Goal: Complete application form

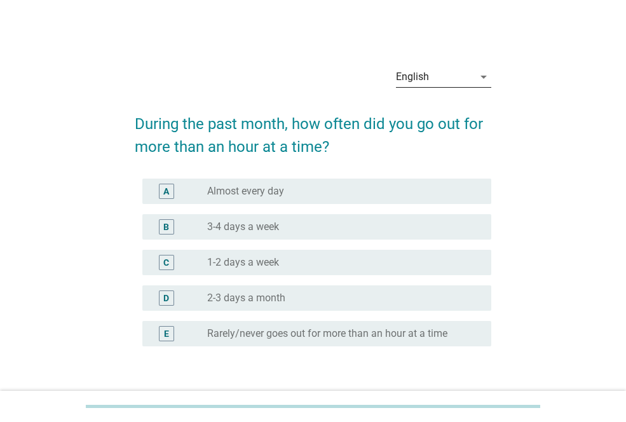
click at [485, 75] on icon "arrow_drop_down" at bounding box center [483, 76] width 15 height 15
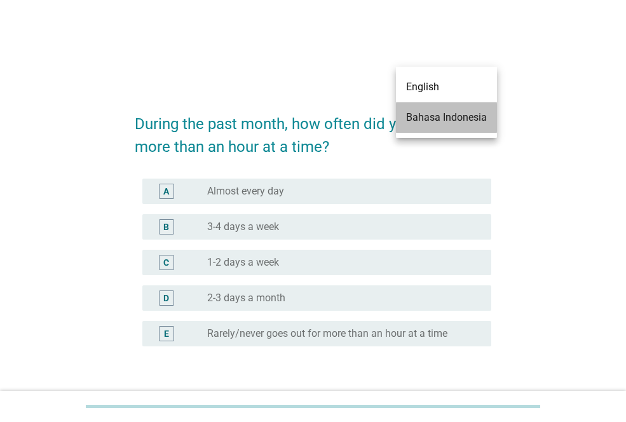
click at [467, 114] on div "Bahasa Indonesia" at bounding box center [446, 117] width 81 height 15
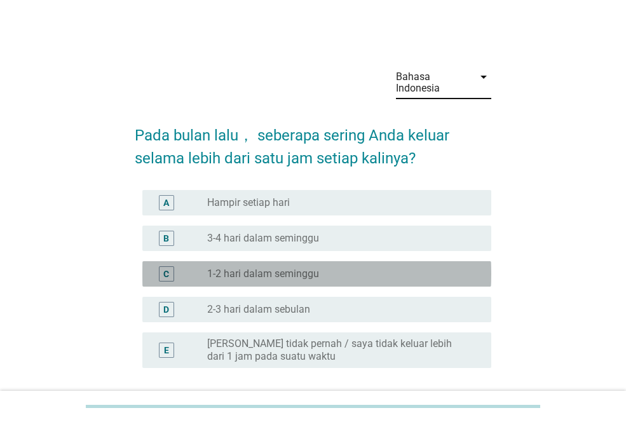
click at [468, 271] on div "radio_button_unchecked 1-2 hari dalam seminggu" at bounding box center [339, 274] width 264 height 13
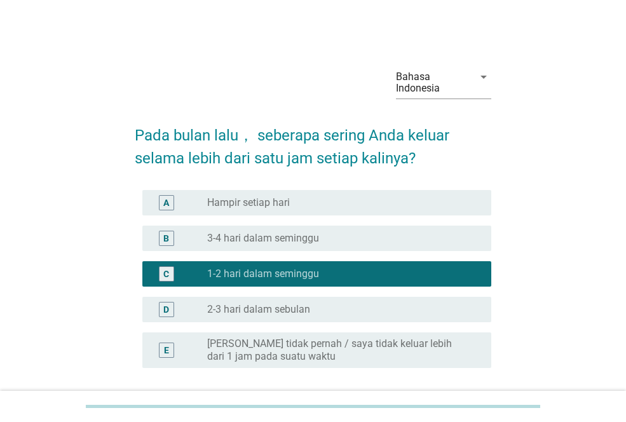
scroll to position [109, 0]
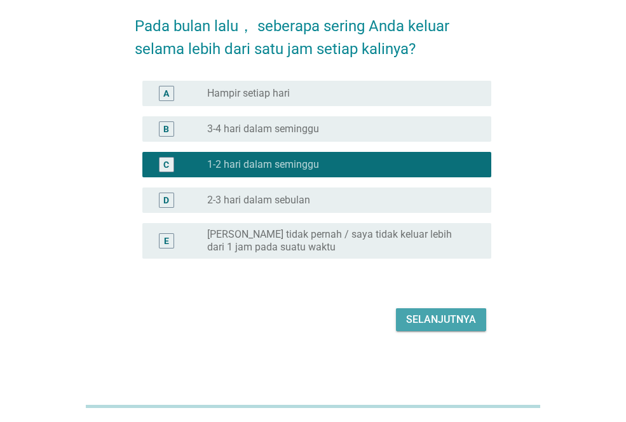
click at [458, 322] on div "Selanjutnya" at bounding box center [441, 319] width 70 height 15
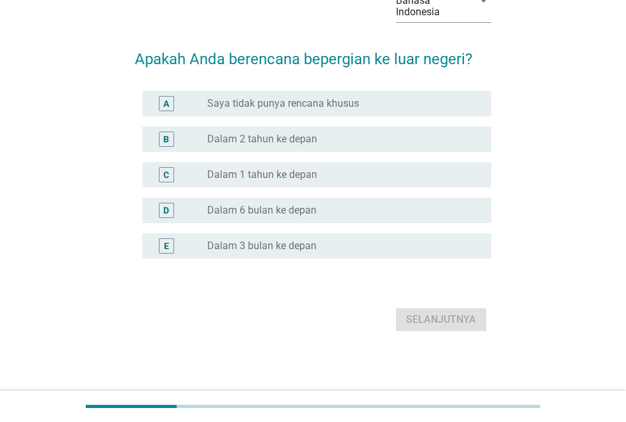
scroll to position [0, 0]
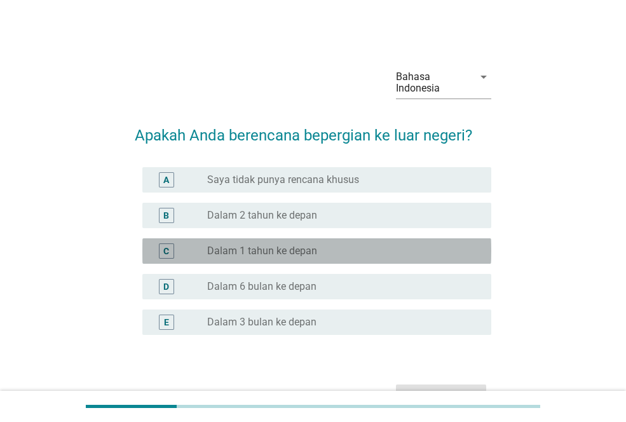
click at [437, 256] on div "radio_button_unchecked Dalam 1 tahun ke depan" at bounding box center [339, 251] width 264 height 13
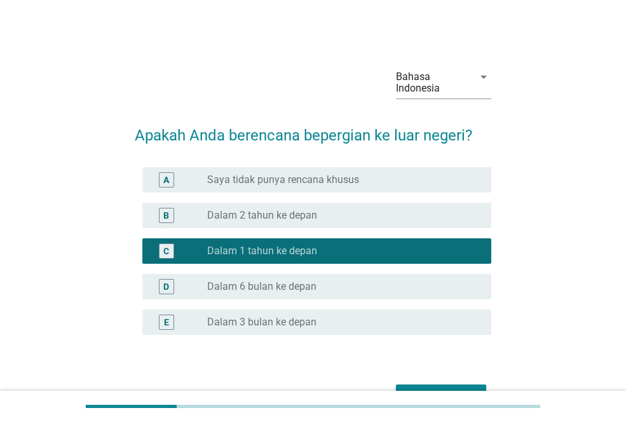
scroll to position [64, 0]
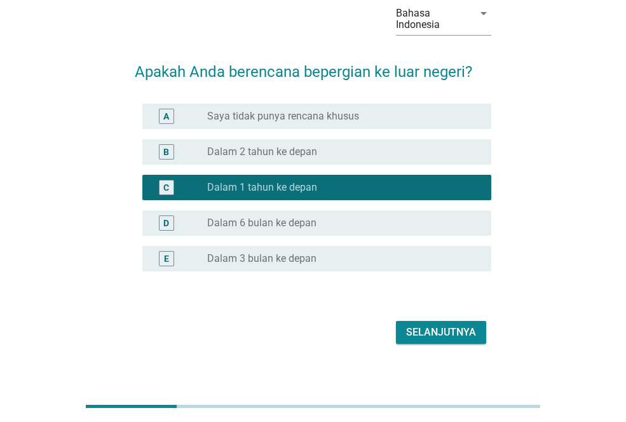
click at [430, 332] on div "Selanjutnya" at bounding box center [441, 332] width 70 height 15
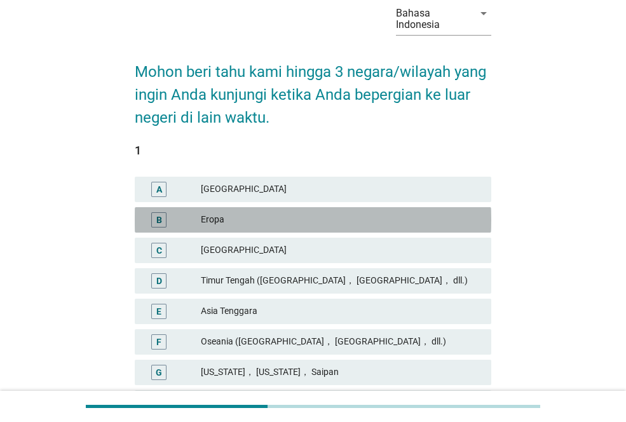
click at [331, 221] on div "Eropa" at bounding box center [341, 219] width 280 height 15
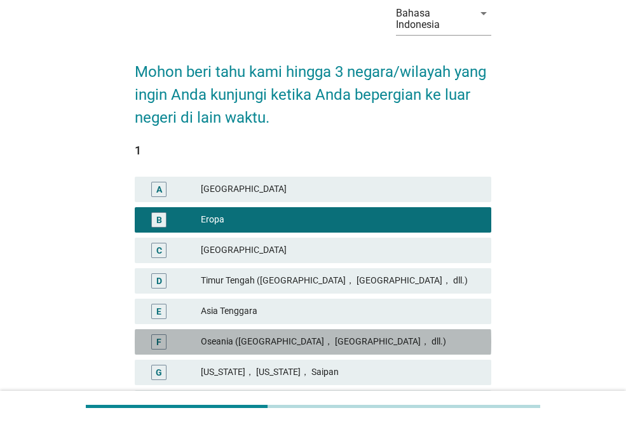
click at [331, 343] on div "Oseania ([GEOGRAPHIC_DATA]， [GEOGRAPHIC_DATA]， dll.)" at bounding box center [341, 341] width 280 height 15
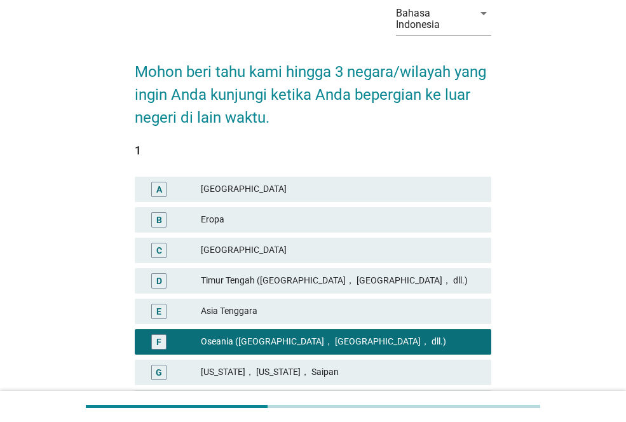
click at [290, 188] on div "[GEOGRAPHIC_DATA]" at bounding box center [341, 189] width 280 height 15
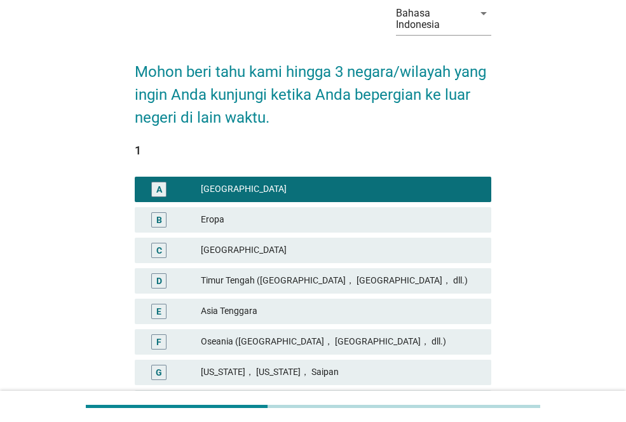
click at [286, 219] on div "Eropa" at bounding box center [341, 219] width 280 height 15
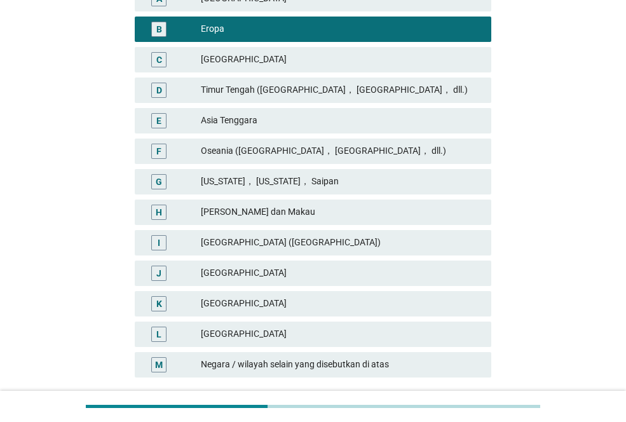
scroll to position [348, 0]
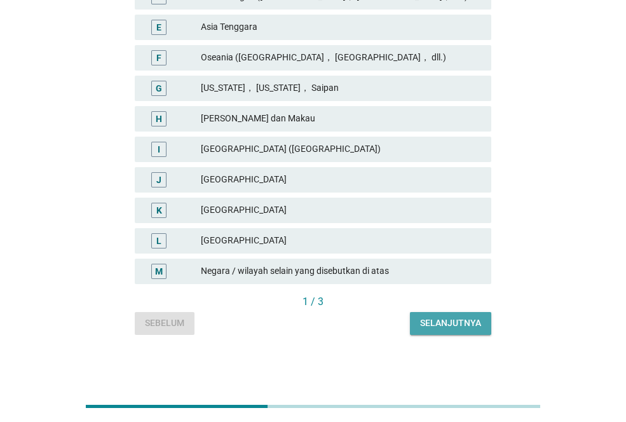
click at [453, 325] on div "Selanjutnya" at bounding box center [450, 323] width 61 height 13
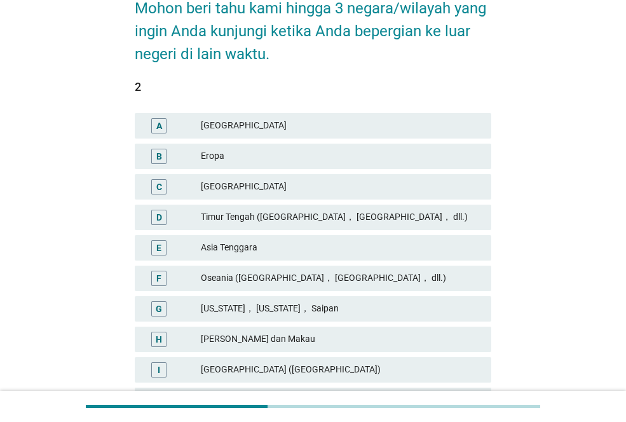
scroll to position [254, 0]
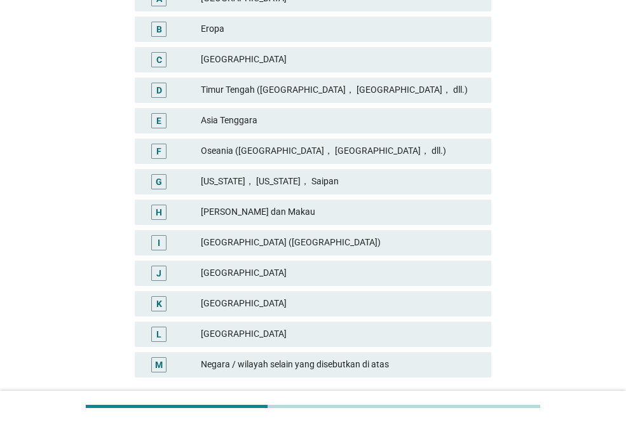
click at [387, 339] on div "[GEOGRAPHIC_DATA]" at bounding box center [341, 334] width 280 height 15
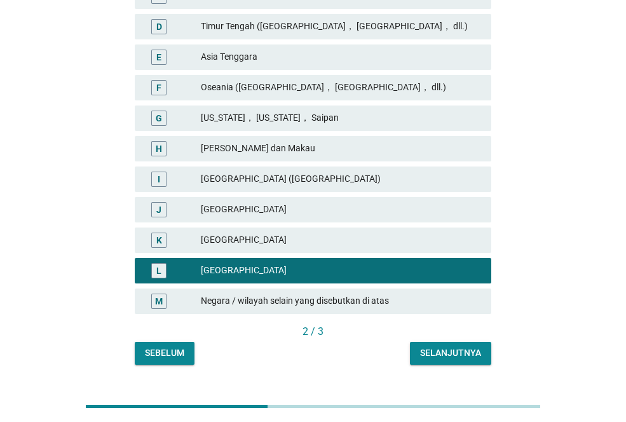
scroll to position [348, 0]
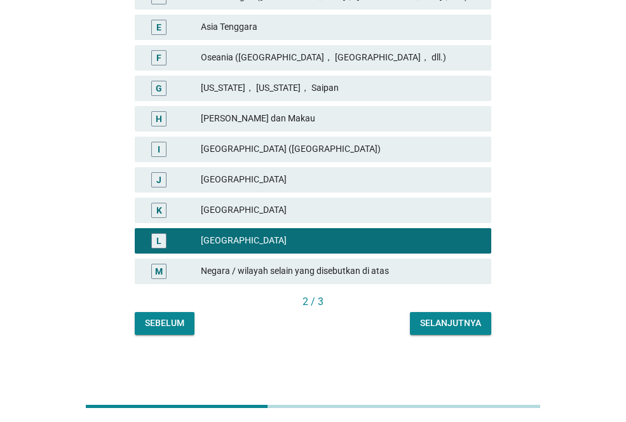
click at [449, 332] on button "Selanjutnya" at bounding box center [450, 323] width 81 height 23
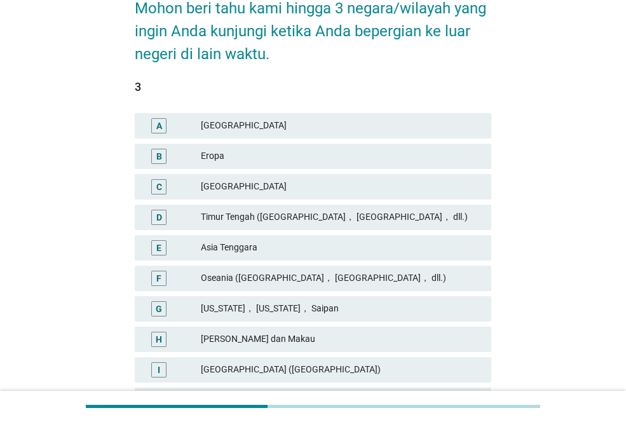
scroll to position [191, 0]
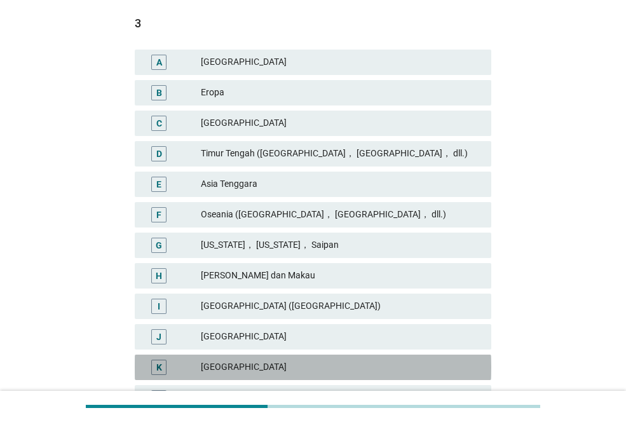
click at [428, 361] on div "[GEOGRAPHIC_DATA]" at bounding box center [341, 367] width 280 height 15
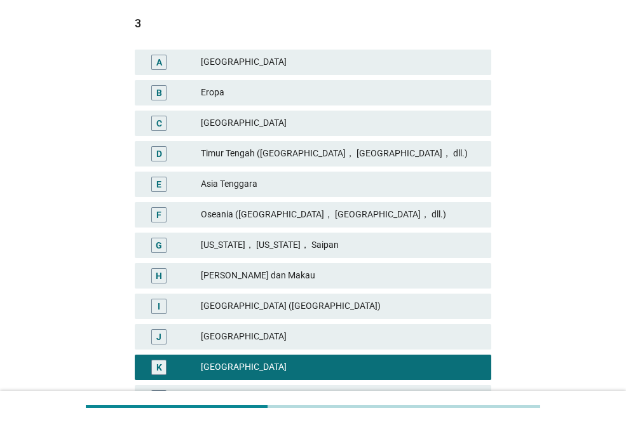
scroll to position [348, 0]
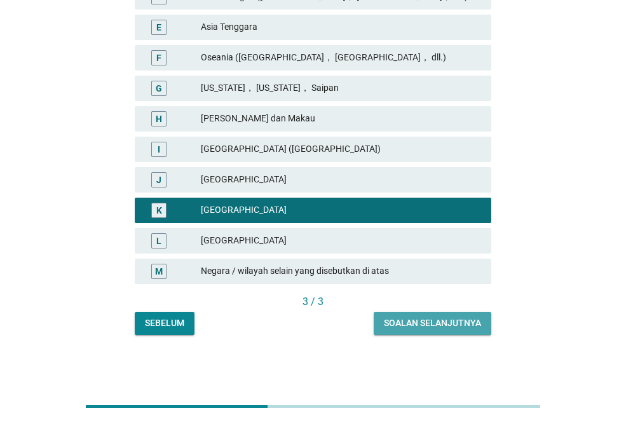
click at [428, 319] on div "Soalan selanjutnya" at bounding box center [432, 323] width 97 height 13
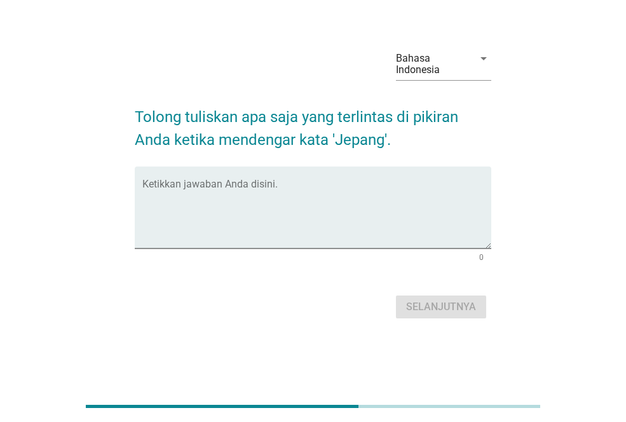
scroll to position [0, 0]
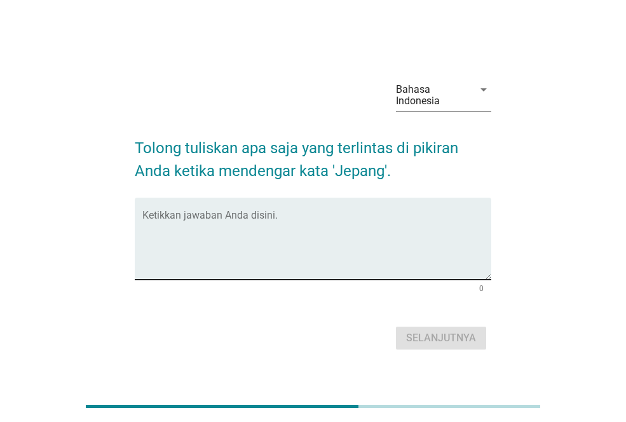
click at [412, 277] on textarea "Ketikkan jawaban Anda disini." at bounding box center [316, 246] width 349 height 67
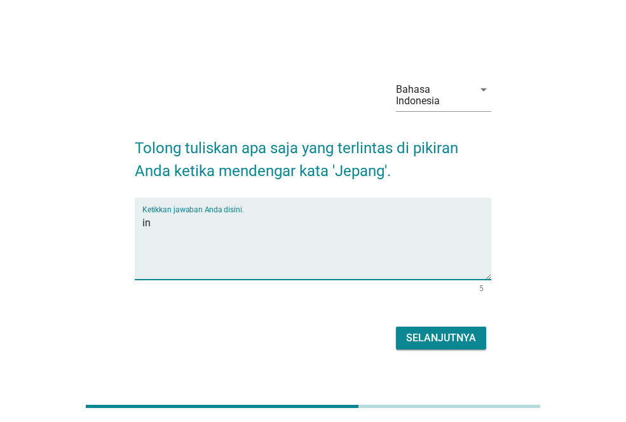
type textarea "i"
type textarea "canggih"
click at [460, 332] on div "Selanjutnya" at bounding box center [441, 338] width 70 height 15
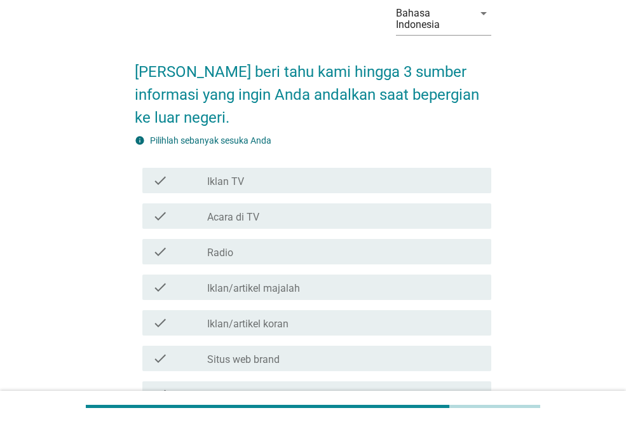
scroll to position [191, 0]
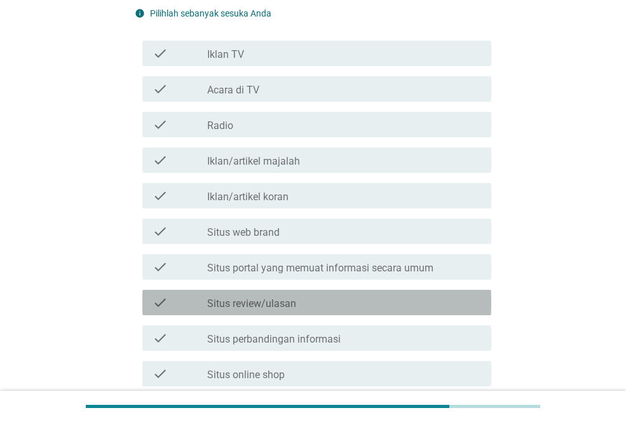
click at [327, 296] on div "check_box_outline_blank Situs review/ulasan" at bounding box center [344, 302] width 274 height 15
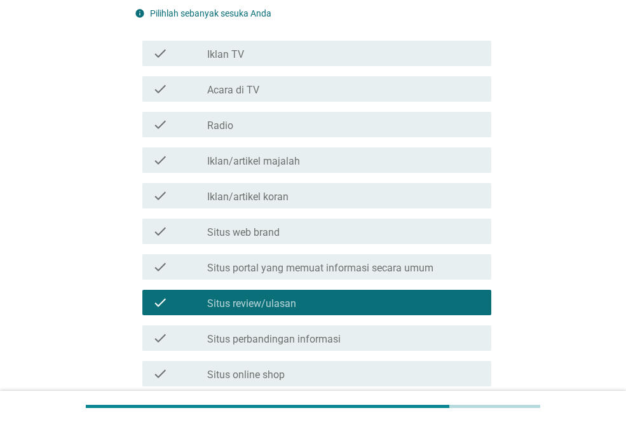
scroll to position [381, 0]
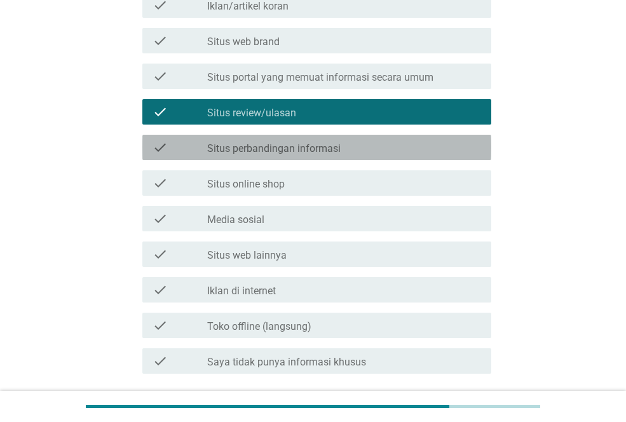
click at [321, 147] on label "Situs perbandingan informasi" at bounding box center [273, 148] width 133 height 13
